Goal: Task Accomplishment & Management: Manage account settings

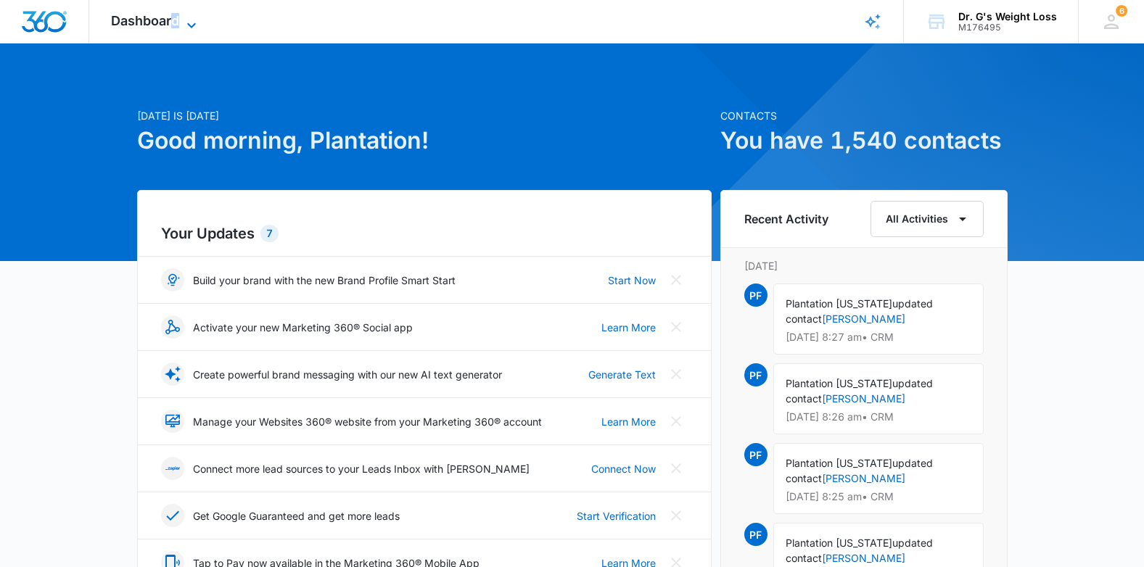
click at [176, 13] on span "Dashboard" at bounding box center [145, 20] width 68 height 15
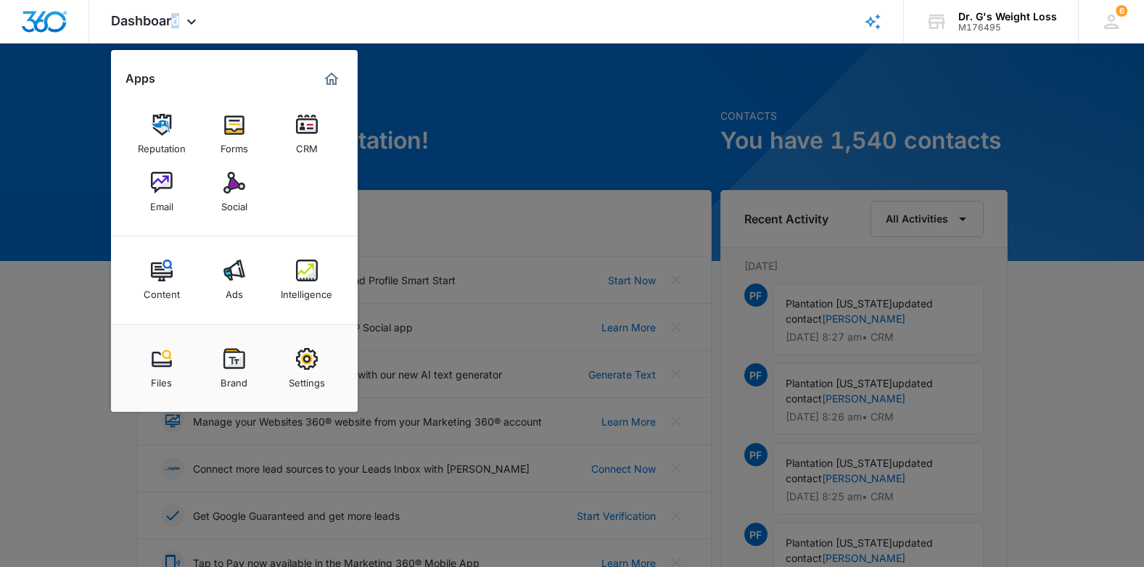
drag, startPoint x: 176, startPoint y: 13, endPoint x: 310, endPoint y: 139, distance: 183.7
click at [310, 139] on div "CRM" at bounding box center [307, 145] width 22 height 19
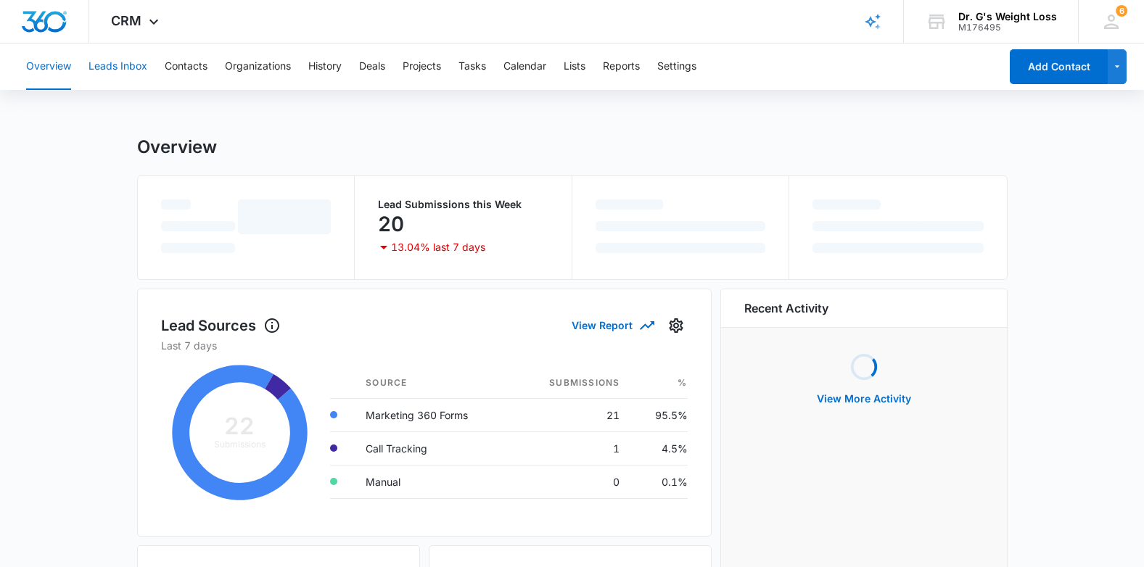
click at [131, 69] on button "Leads Inbox" at bounding box center [118, 67] width 59 height 46
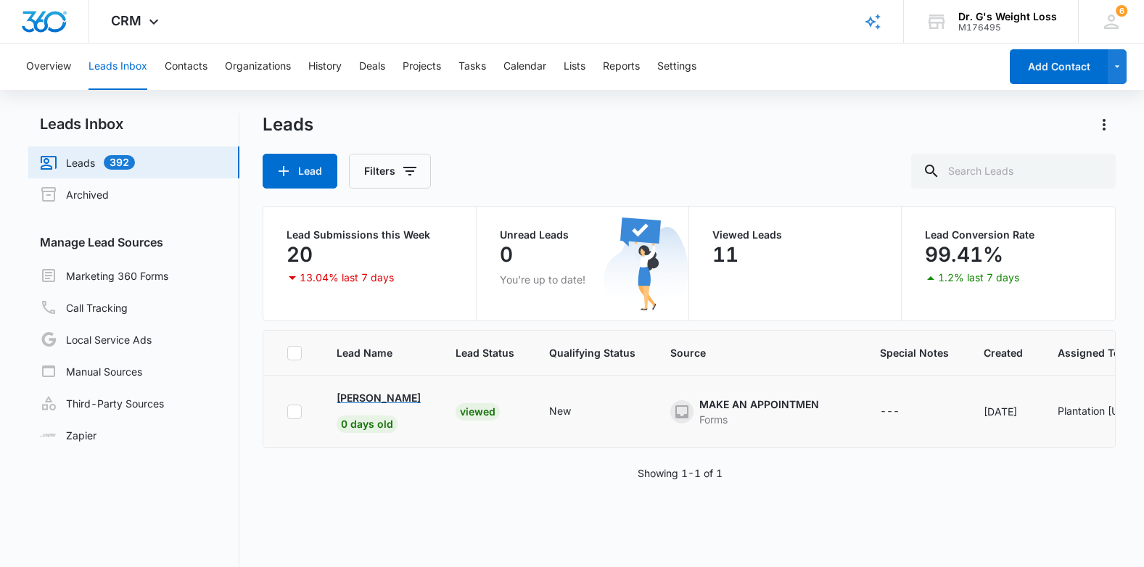
click at [383, 400] on p "[PERSON_NAME]" at bounding box center [379, 397] width 84 height 15
